Goal: Use online tool/utility: Utilize a website feature to perform a specific function

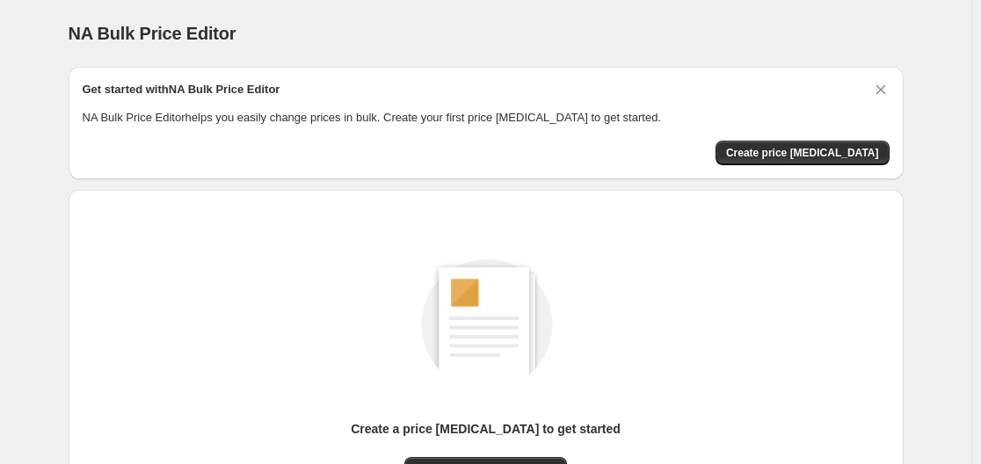
scroll to position [194, 0]
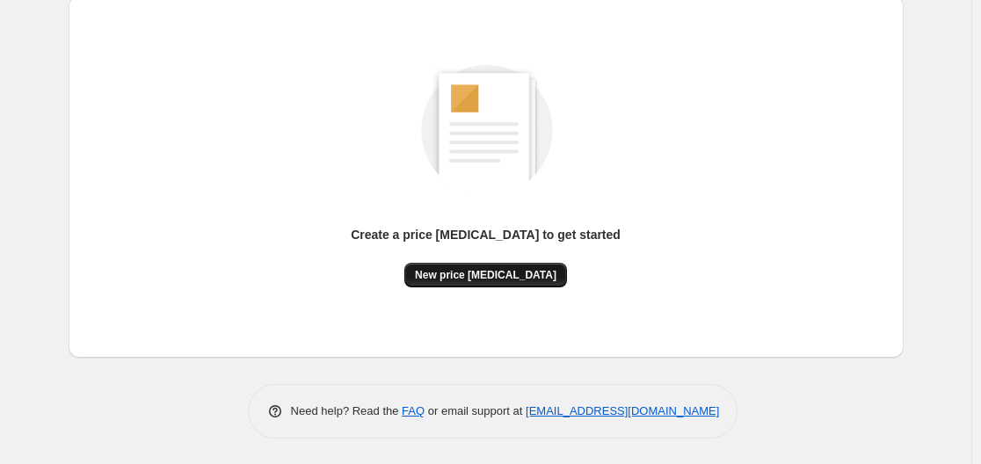
click at [510, 274] on span "New price [MEDICAL_DATA]" at bounding box center [485, 275] width 141 height 14
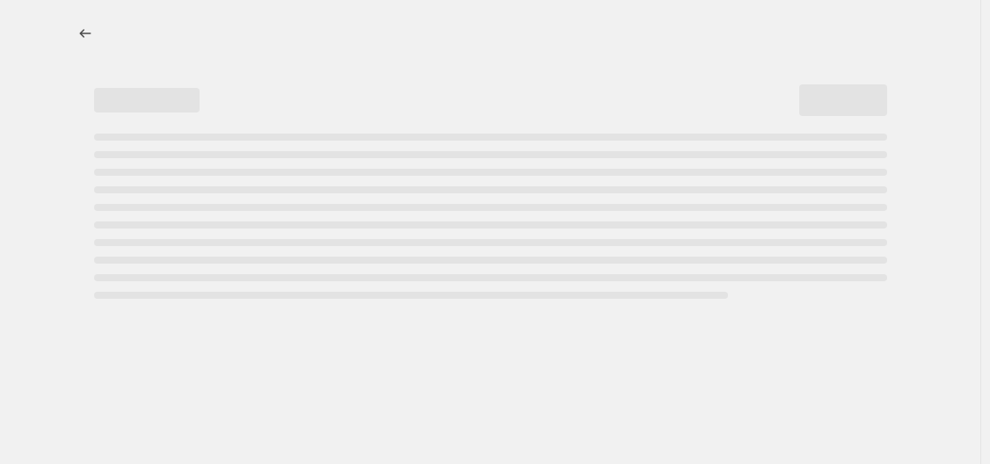
select select "percentage"
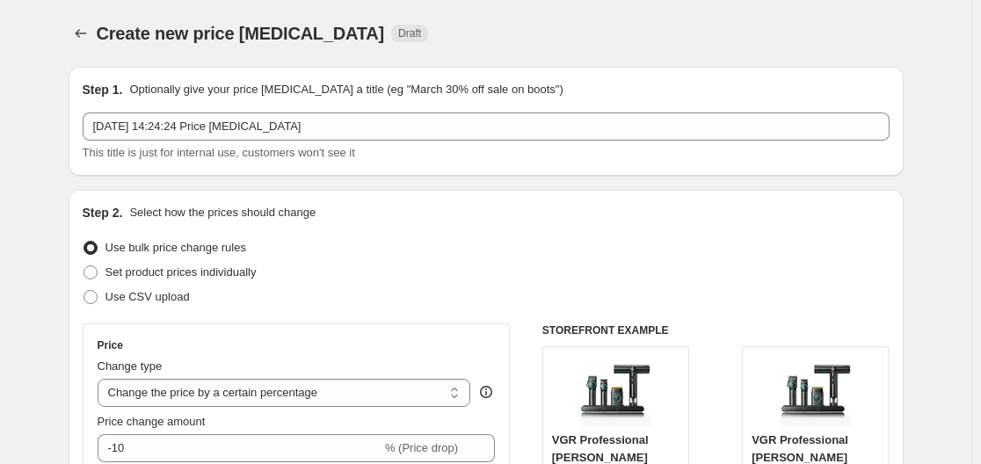
scroll to position [352, 0]
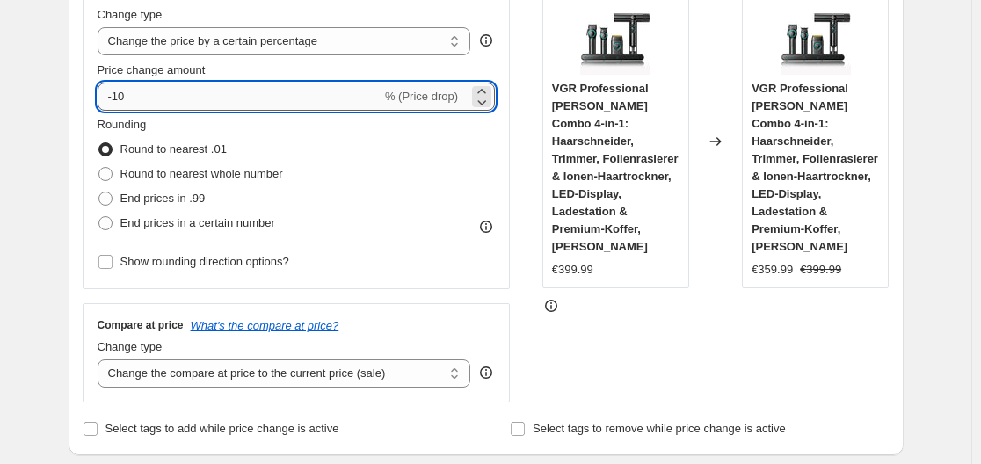
drag, startPoint x: 138, startPoint y: 93, endPoint x: 112, endPoint y: 93, distance: 26.4
click at [112, 93] on input "-10" at bounding box center [240, 97] width 284 height 28
click at [136, 94] on input "-10" at bounding box center [240, 97] width 284 height 28
drag, startPoint x: 129, startPoint y: 95, endPoint x: 119, endPoint y: 98, distance: 10.9
click at [119, 98] on input "-10" at bounding box center [240, 97] width 284 height 28
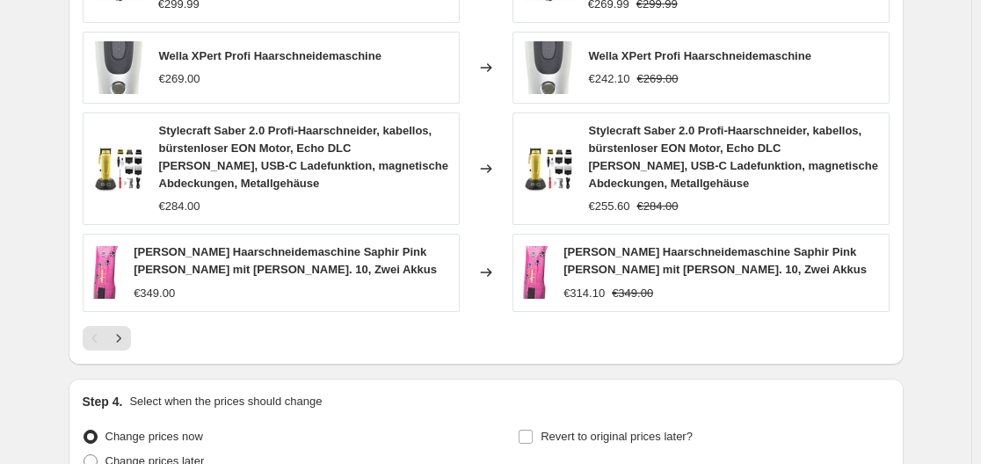
scroll to position [1404, 0]
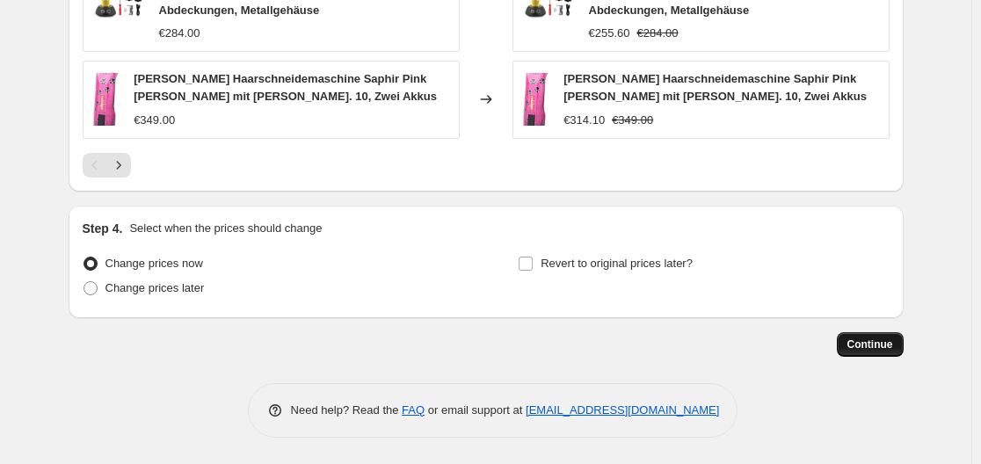
type input "-35"
click at [870, 349] on span "Continue" at bounding box center [870, 344] width 46 height 14
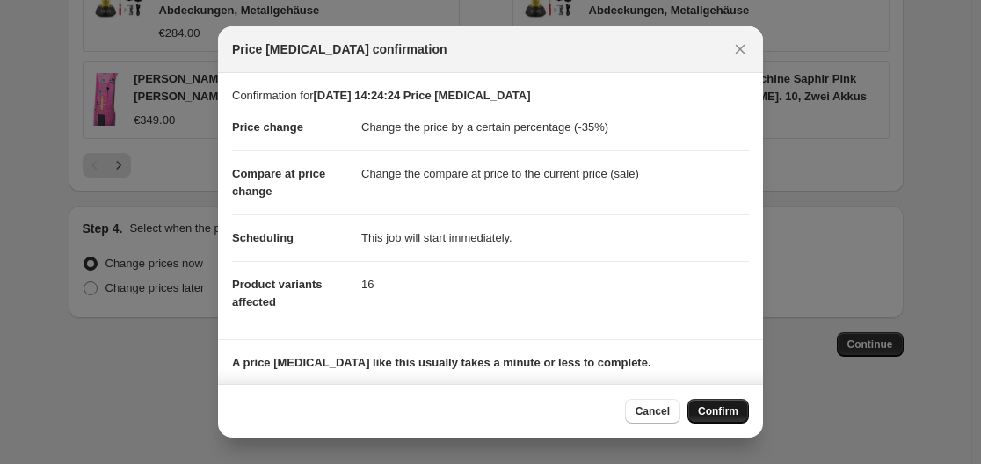
click at [728, 408] on span "Confirm" at bounding box center [718, 411] width 40 height 14
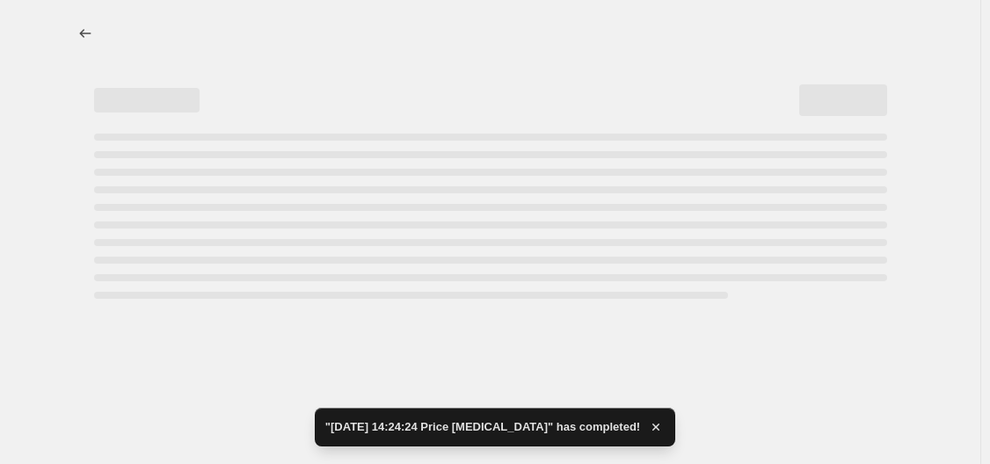
select select "percentage"
